Goal: Task Accomplishment & Management: Use online tool/utility

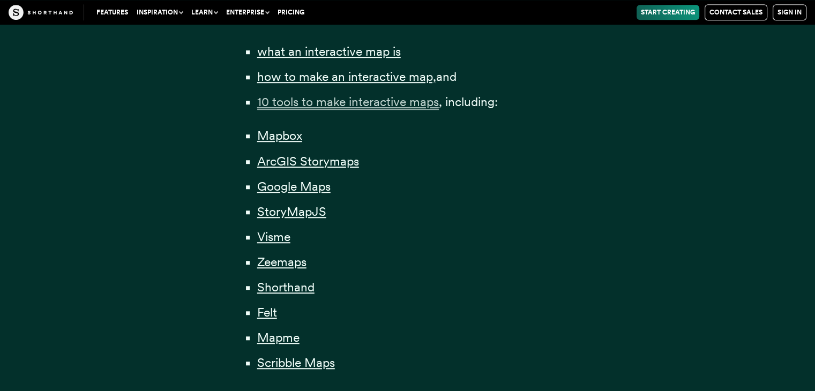
scroll to position [804, 0]
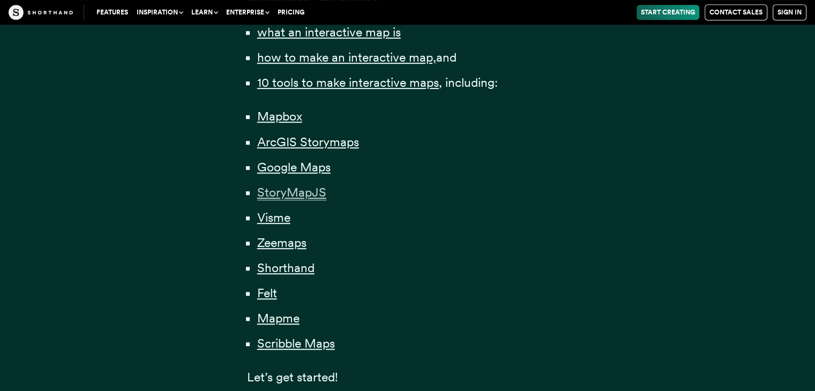
drag, startPoint x: 287, startPoint y: 196, endPoint x: 317, endPoint y: 196, distance: 29.5
click at [317, 196] on span "StoryMapJS" at bounding box center [291, 193] width 69 height 16
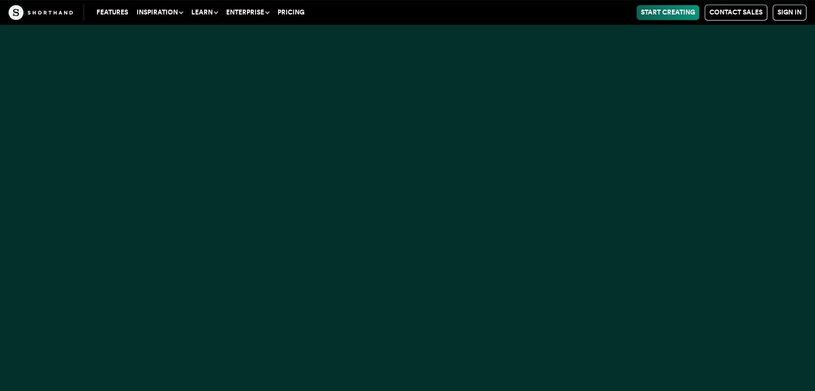
scroll to position [10995, 0]
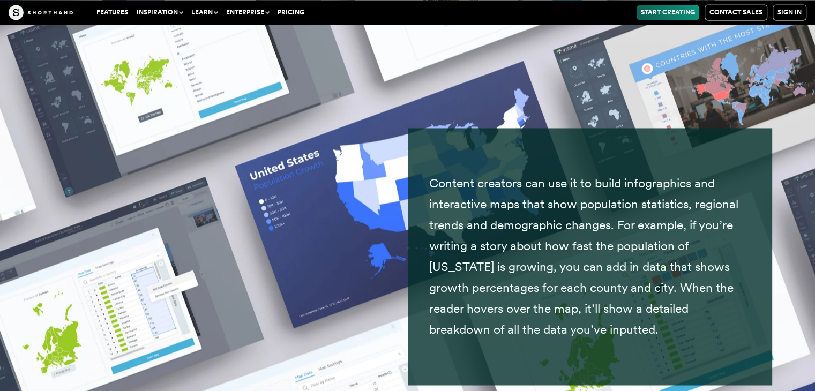
scroll to position [13308, 0]
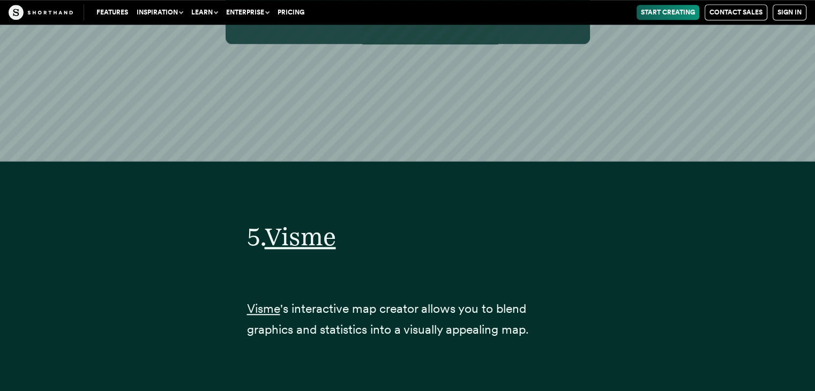
click at [675, 19] on link "Start Creating" at bounding box center [668, 12] width 63 height 15
